Goal: Manage account settings

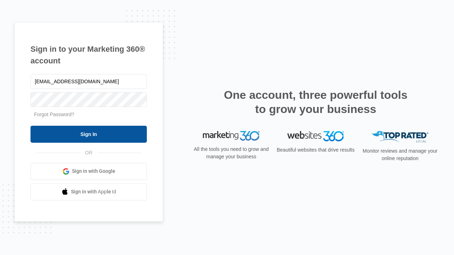
click at [89, 134] on input "Sign In" at bounding box center [88, 134] width 116 height 17
